Goal: Task Accomplishment & Management: Manage account settings

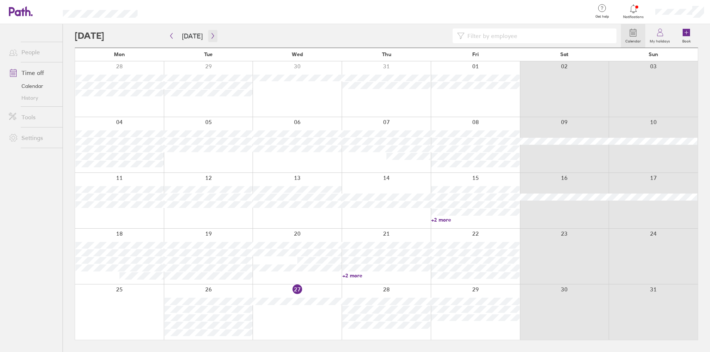
click at [210, 38] on icon "button" at bounding box center [213, 36] width 6 height 6
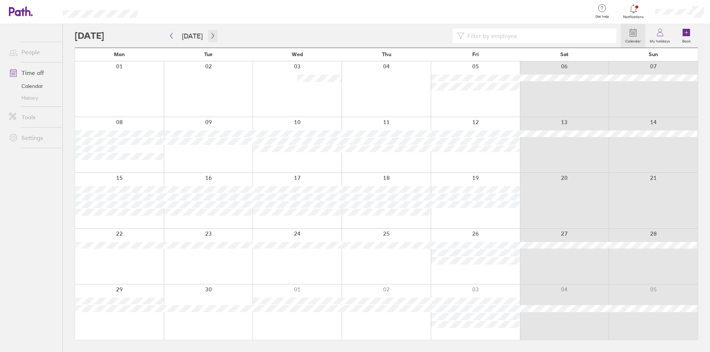
click at [210, 38] on icon "button" at bounding box center [213, 36] width 6 height 6
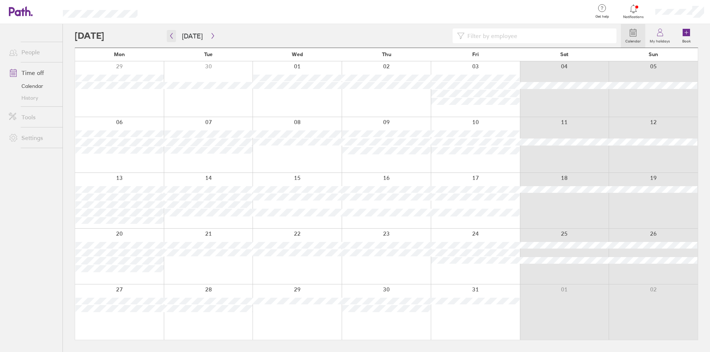
click at [171, 35] on icon "button" at bounding box center [171, 36] width 2 height 6
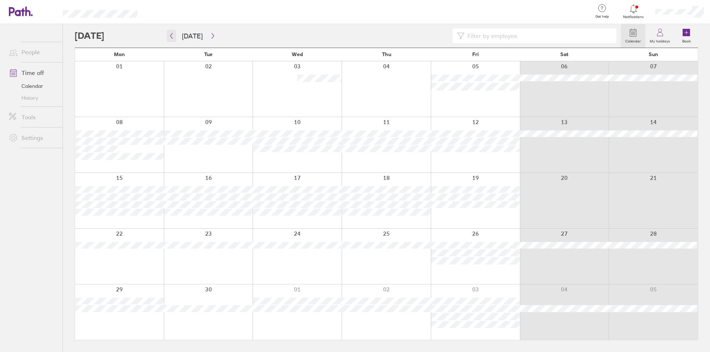
click at [171, 38] on icon "button" at bounding box center [172, 36] width 6 height 6
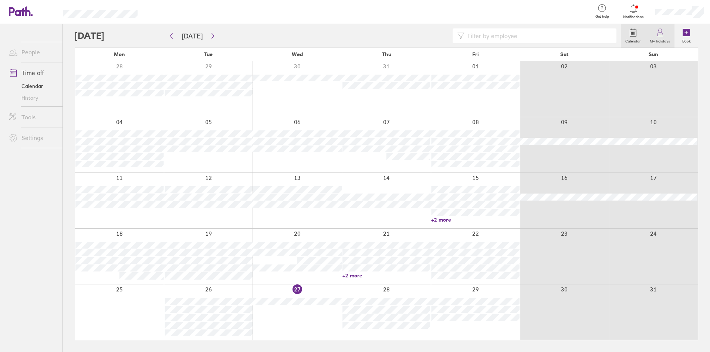
click at [659, 33] on icon at bounding box center [660, 35] width 6 height 4
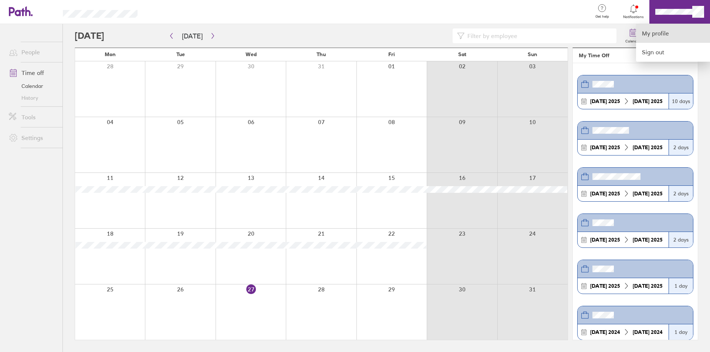
click at [673, 35] on link "My profile" at bounding box center [673, 33] width 74 height 19
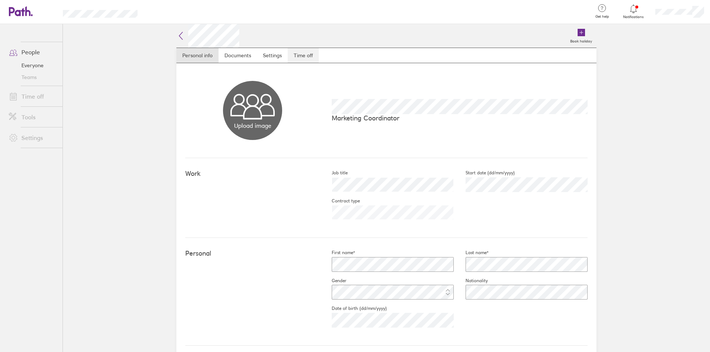
click at [302, 51] on link "Time off" at bounding box center [303, 55] width 31 height 15
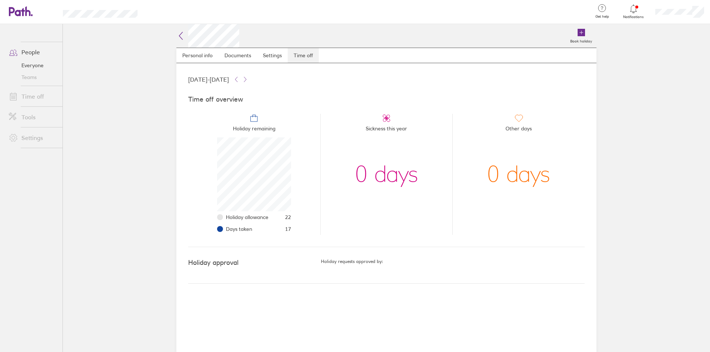
scroll to position [74, 74]
